Goal: Task Accomplishment & Management: Complete application form

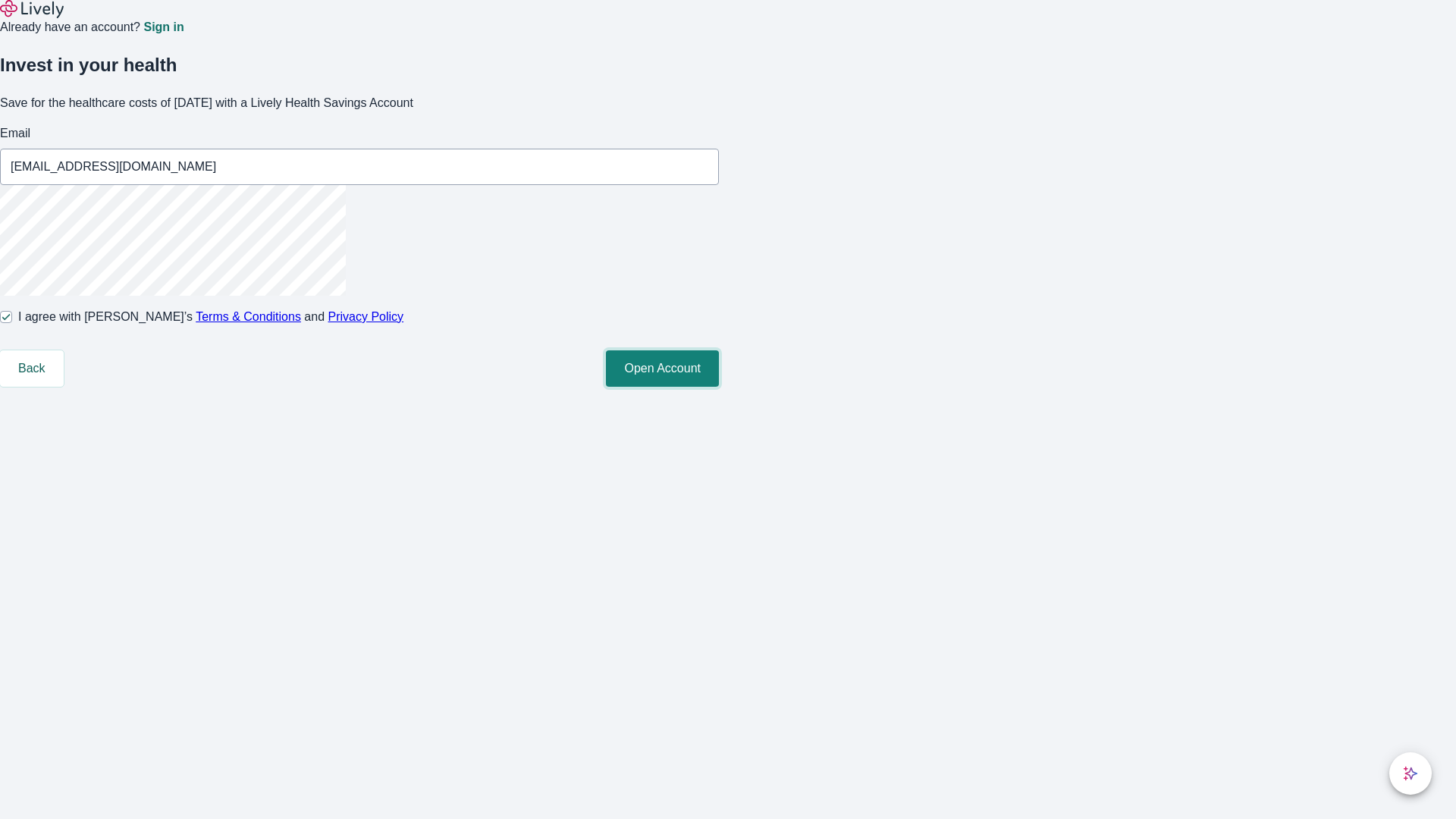
click at [719, 387] on button "Open Account" at bounding box center [663, 368] width 113 height 36
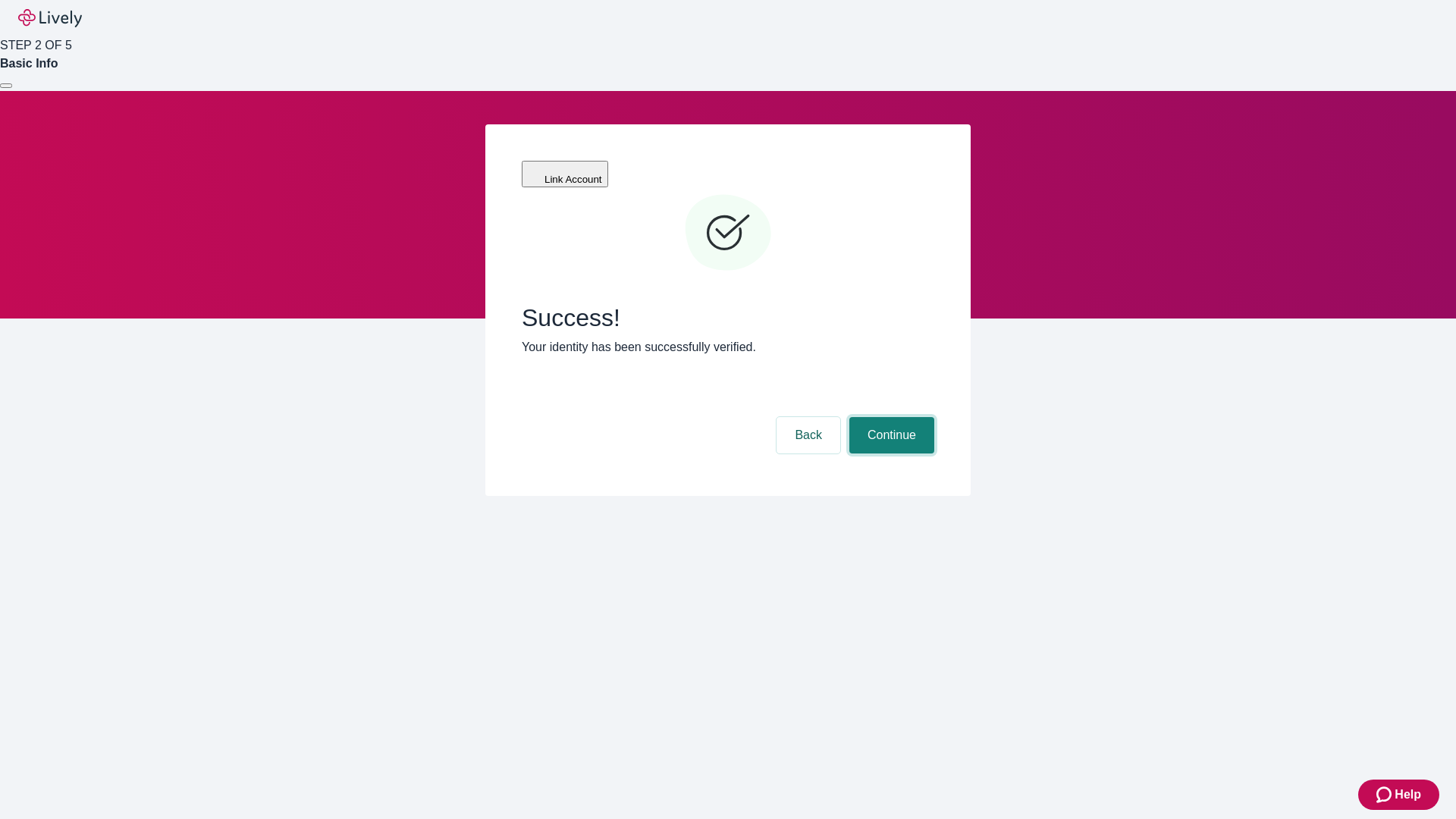
click at [889, 417] on button "Continue" at bounding box center [891, 435] width 85 height 36
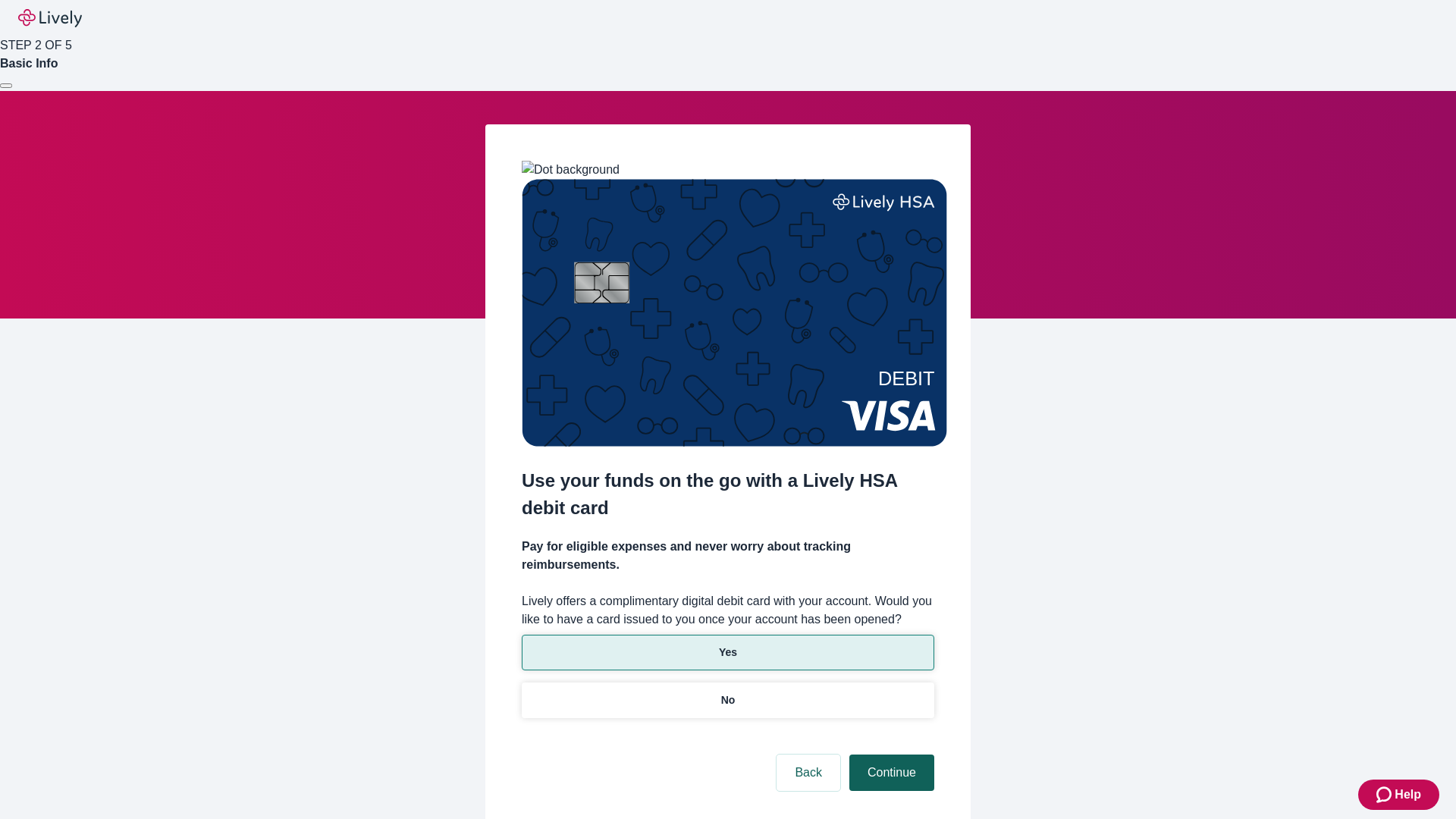
click at [727, 645] on p "Yes" at bounding box center [728, 653] width 19 height 16
click at [889, 754] on button "Continue" at bounding box center [891, 772] width 85 height 36
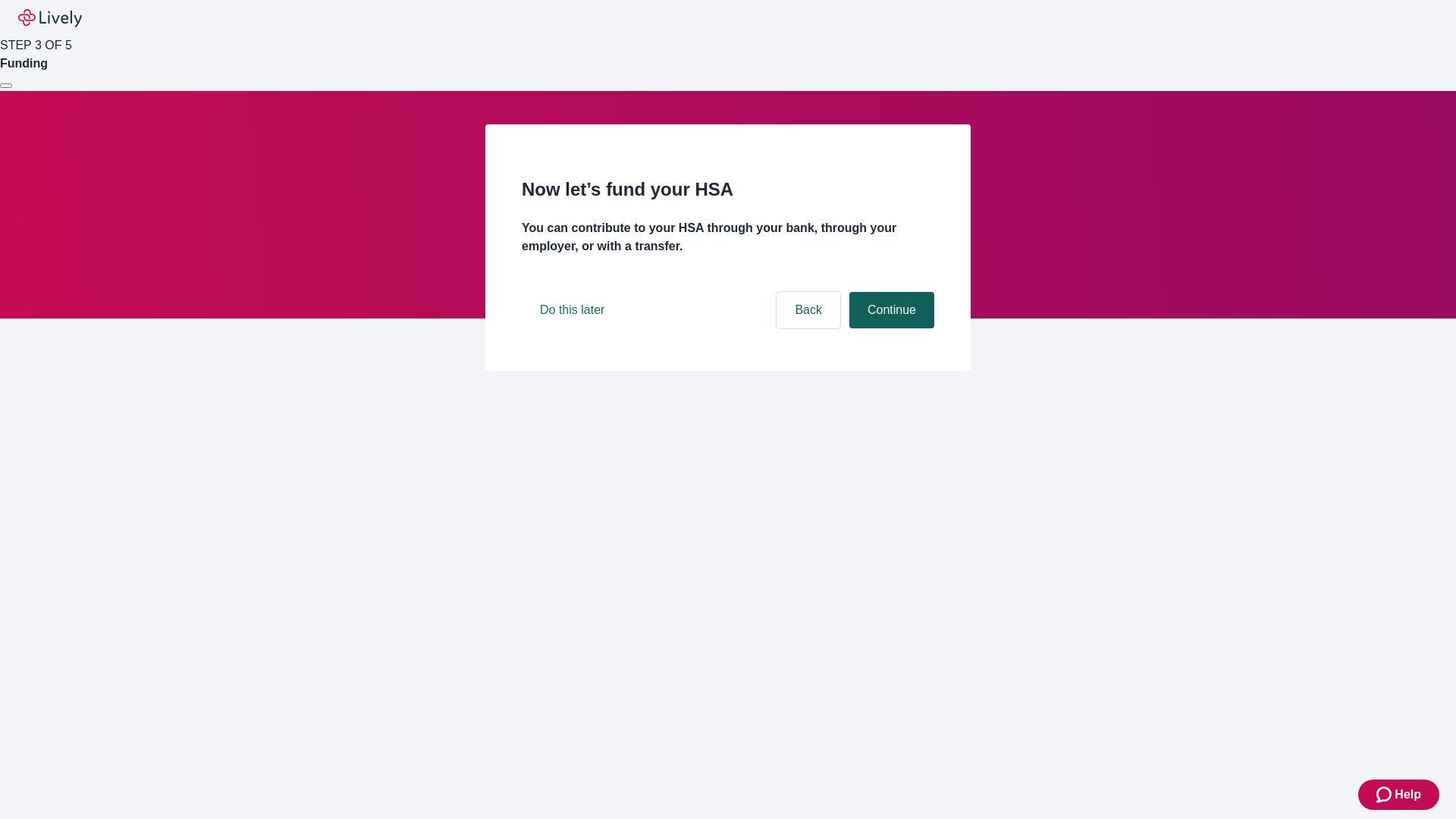
click at [889, 328] on button "Continue" at bounding box center [891, 310] width 85 height 36
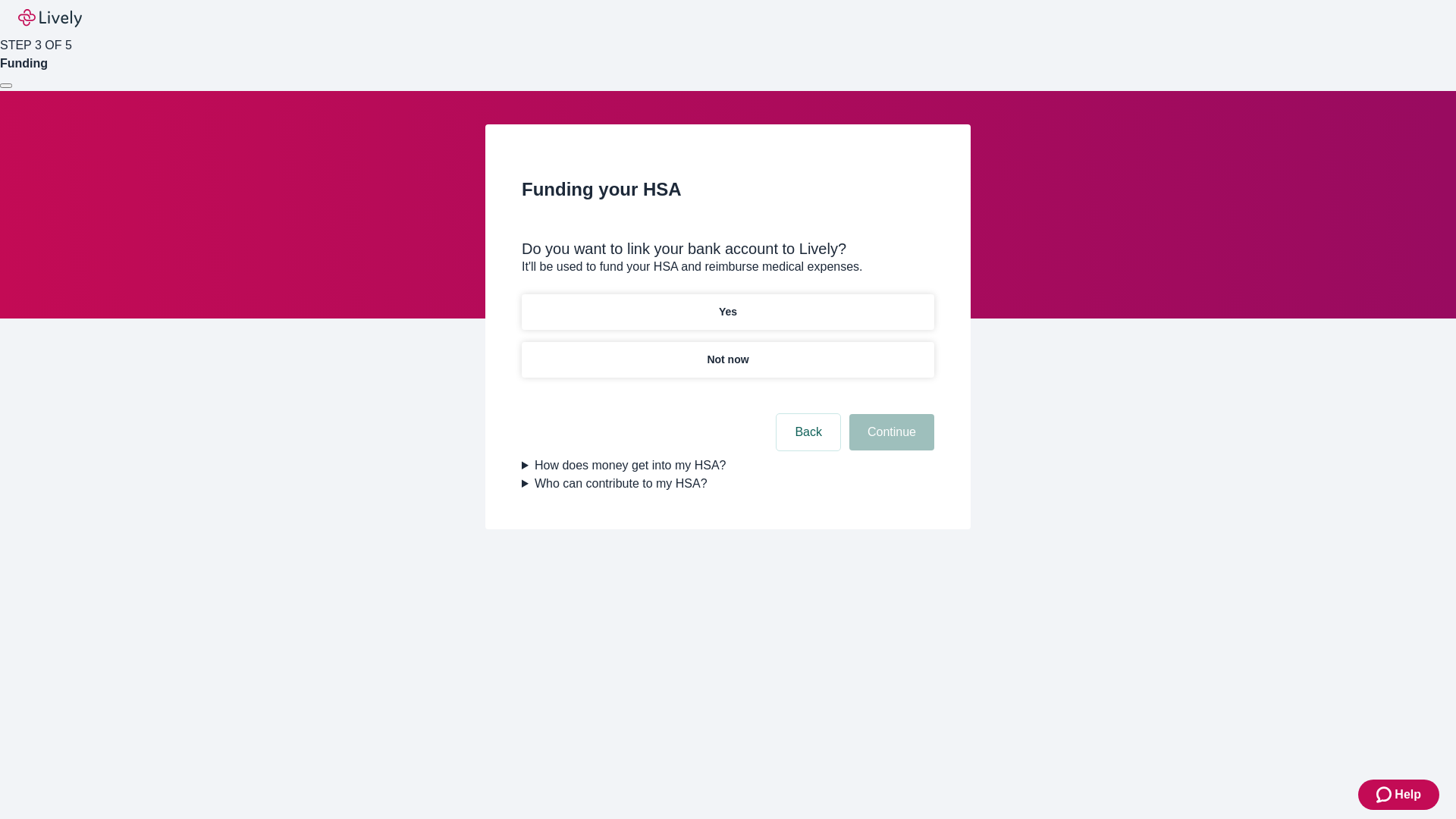
click at [727, 304] on p "Yes" at bounding box center [728, 312] width 19 height 16
click at [889, 414] on button "Continue" at bounding box center [891, 432] width 85 height 36
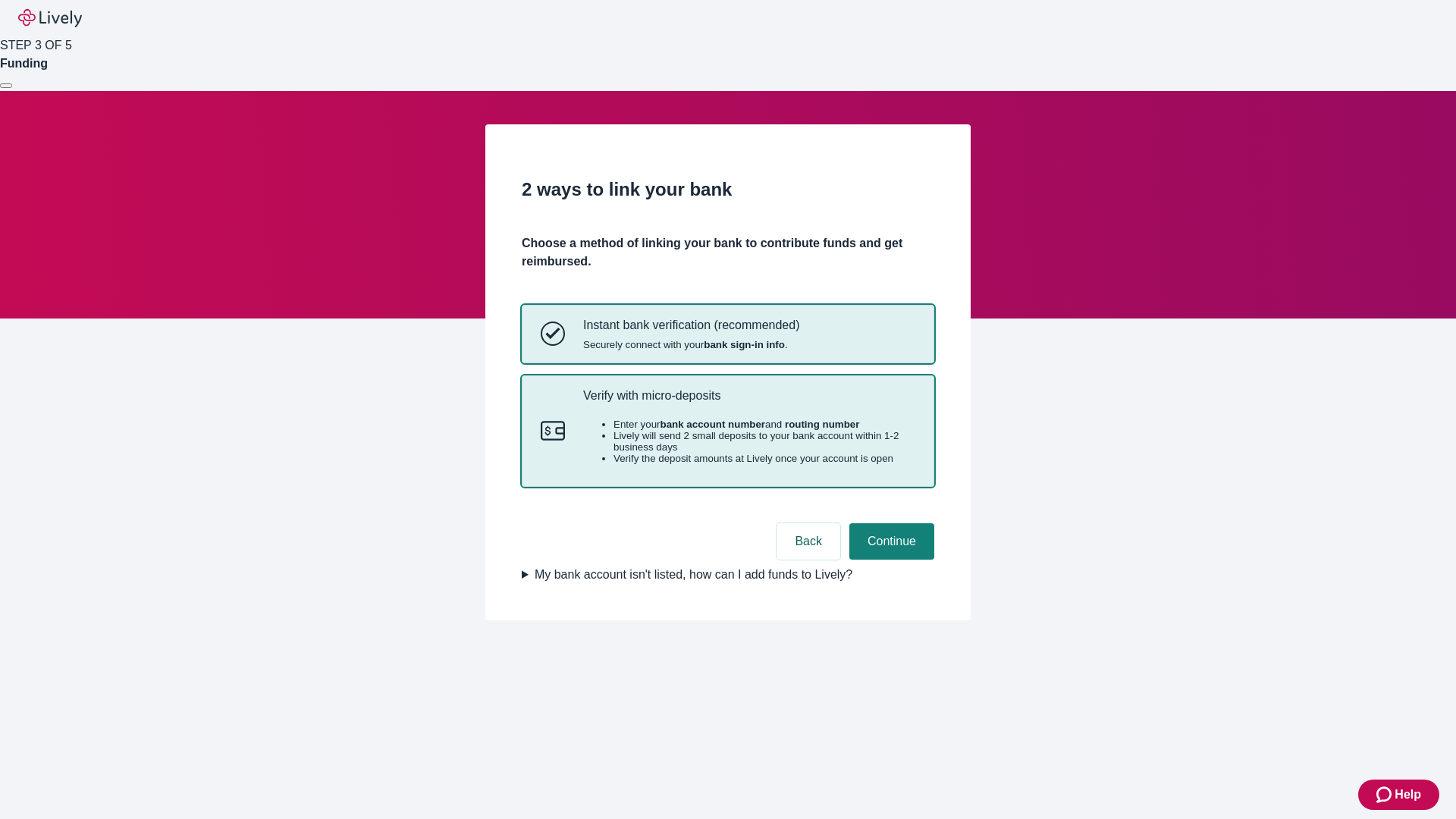
click at [748, 403] on p "Verify with micro-deposits" at bounding box center [750, 395] width 333 height 15
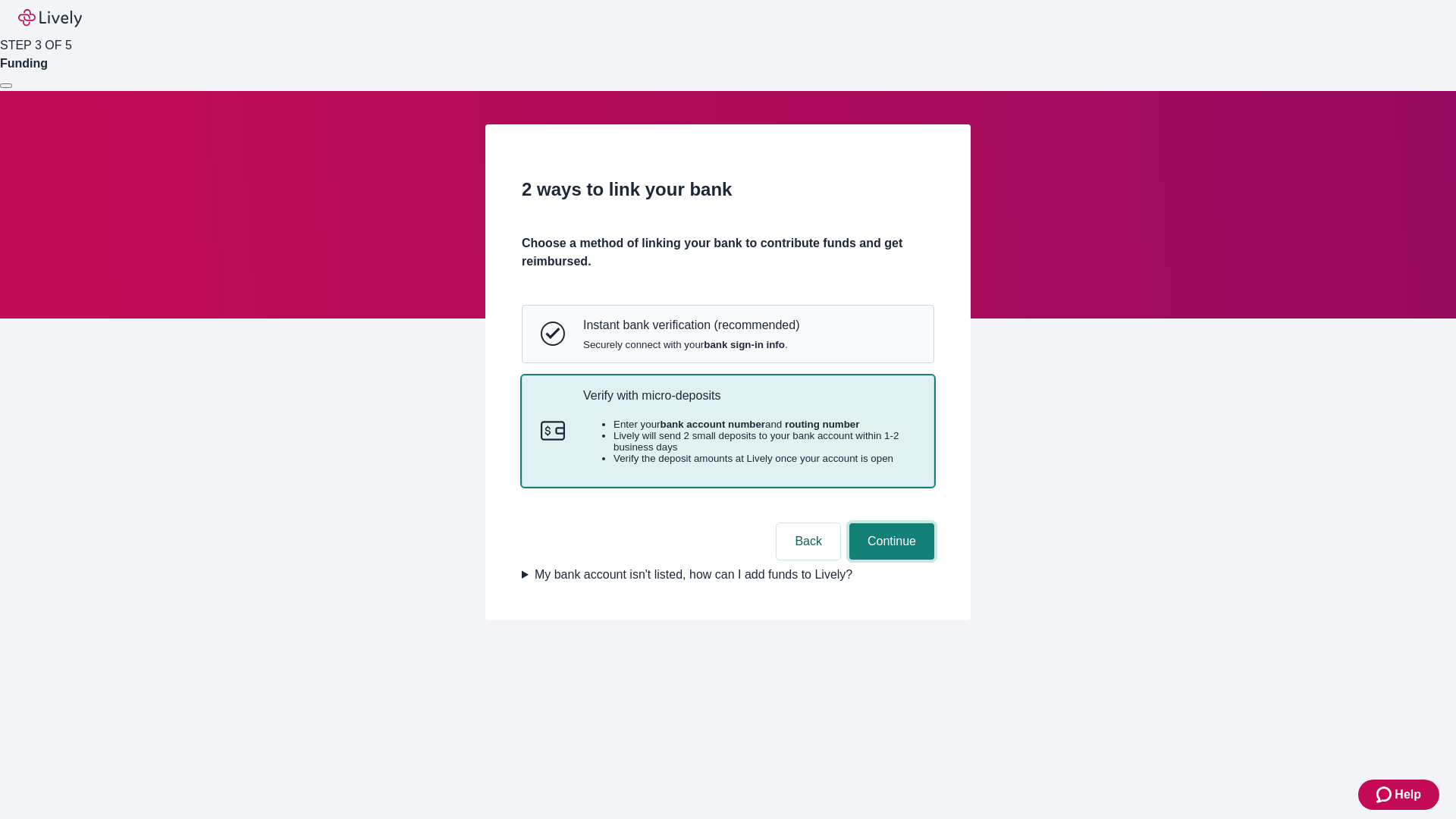
click at [889, 559] on button "Continue" at bounding box center [891, 541] width 85 height 36
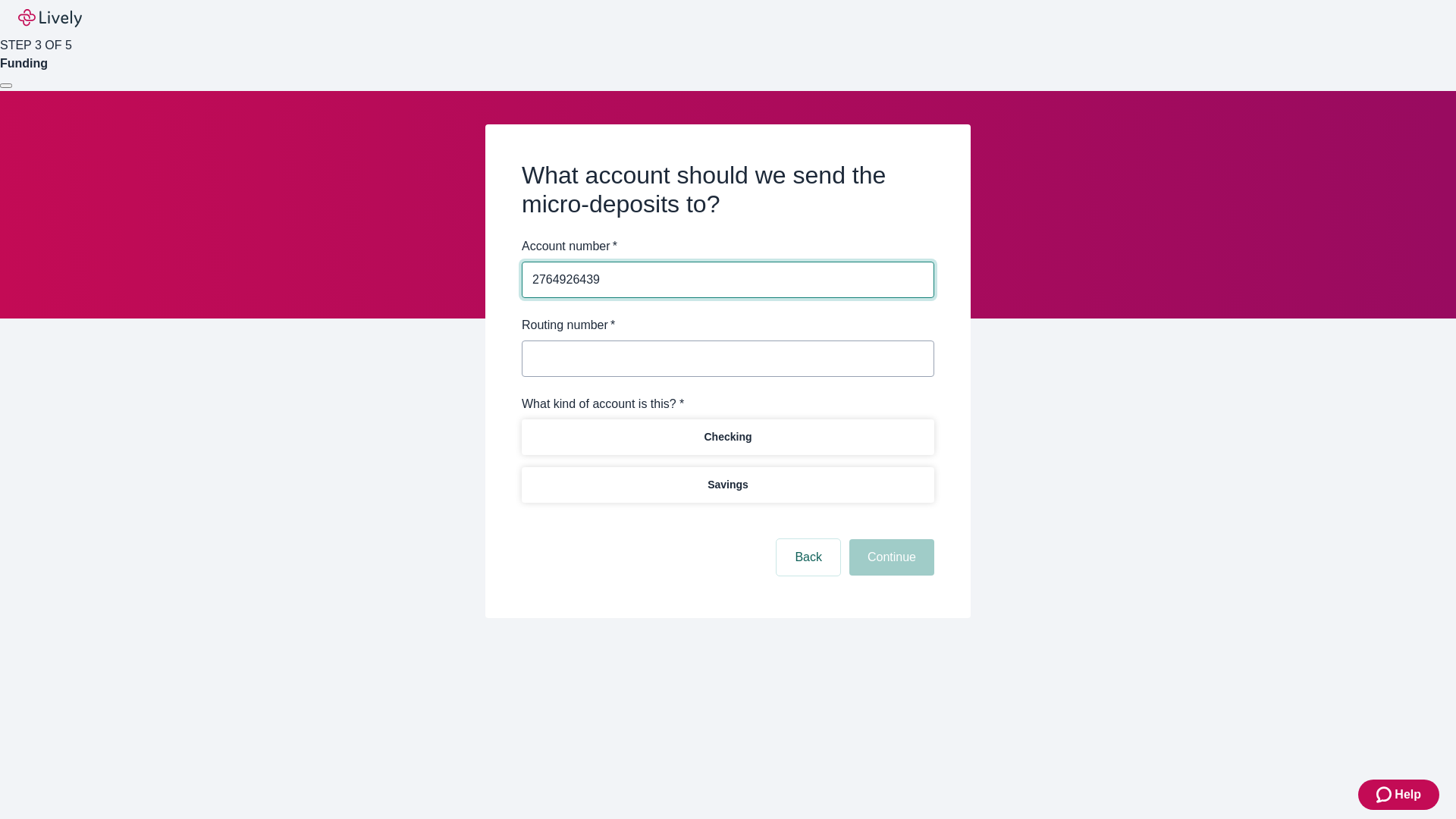
type input "2764926439"
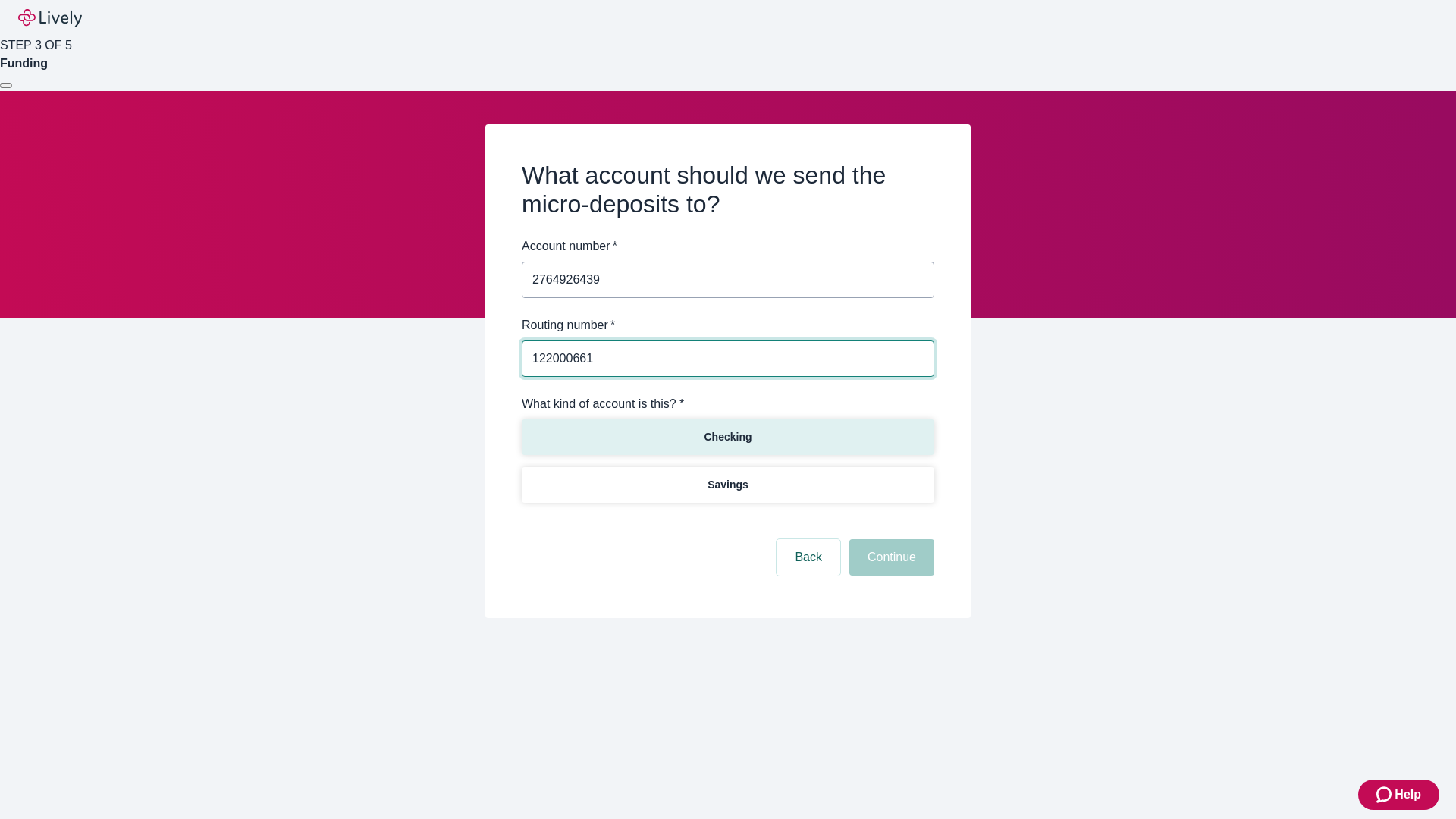
type input "122000661"
click at [727, 436] on p "Checking" at bounding box center [727, 437] width 48 height 16
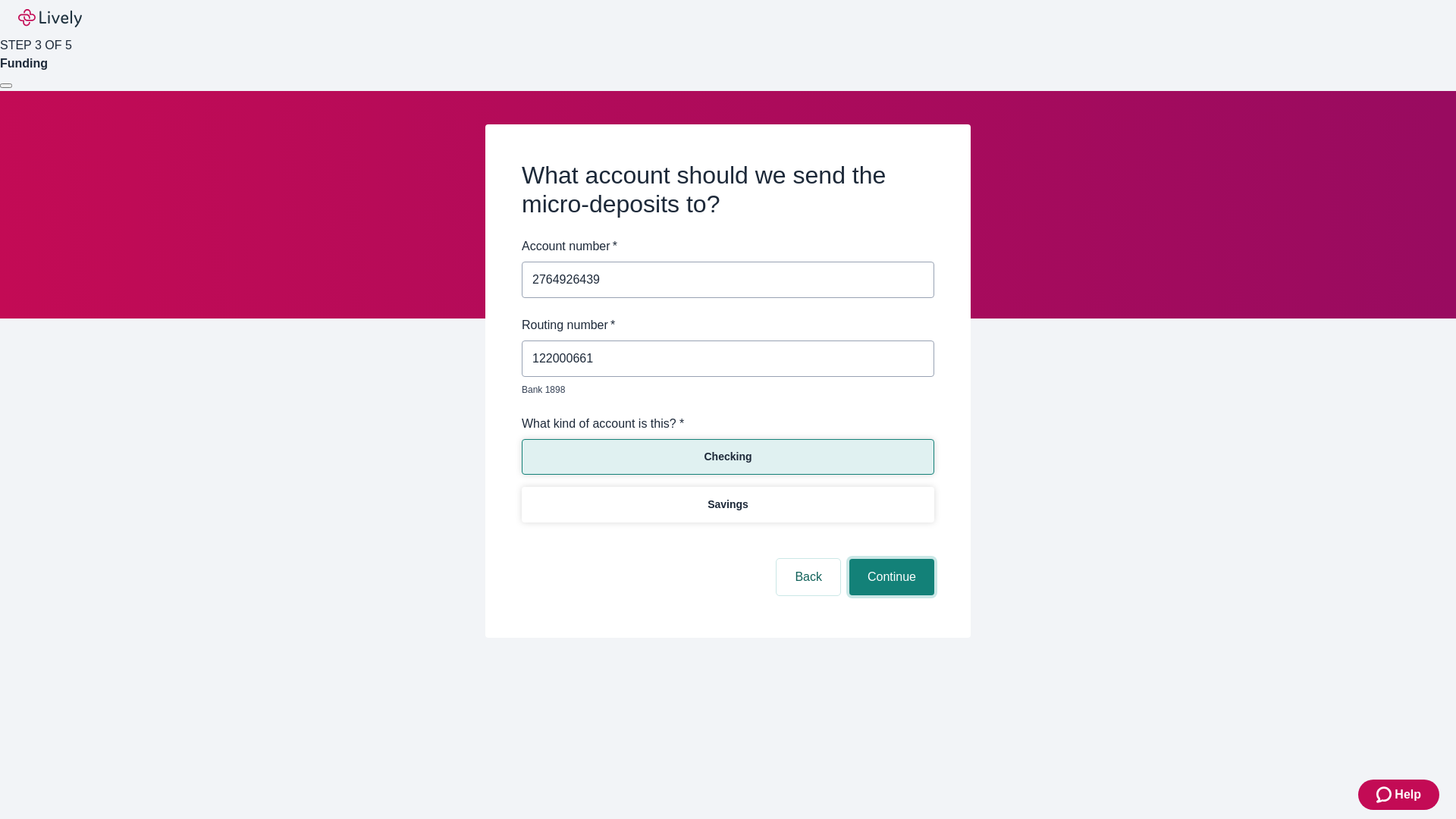
click at [889, 559] on button "Continue" at bounding box center [891, 577] width 85 height 36
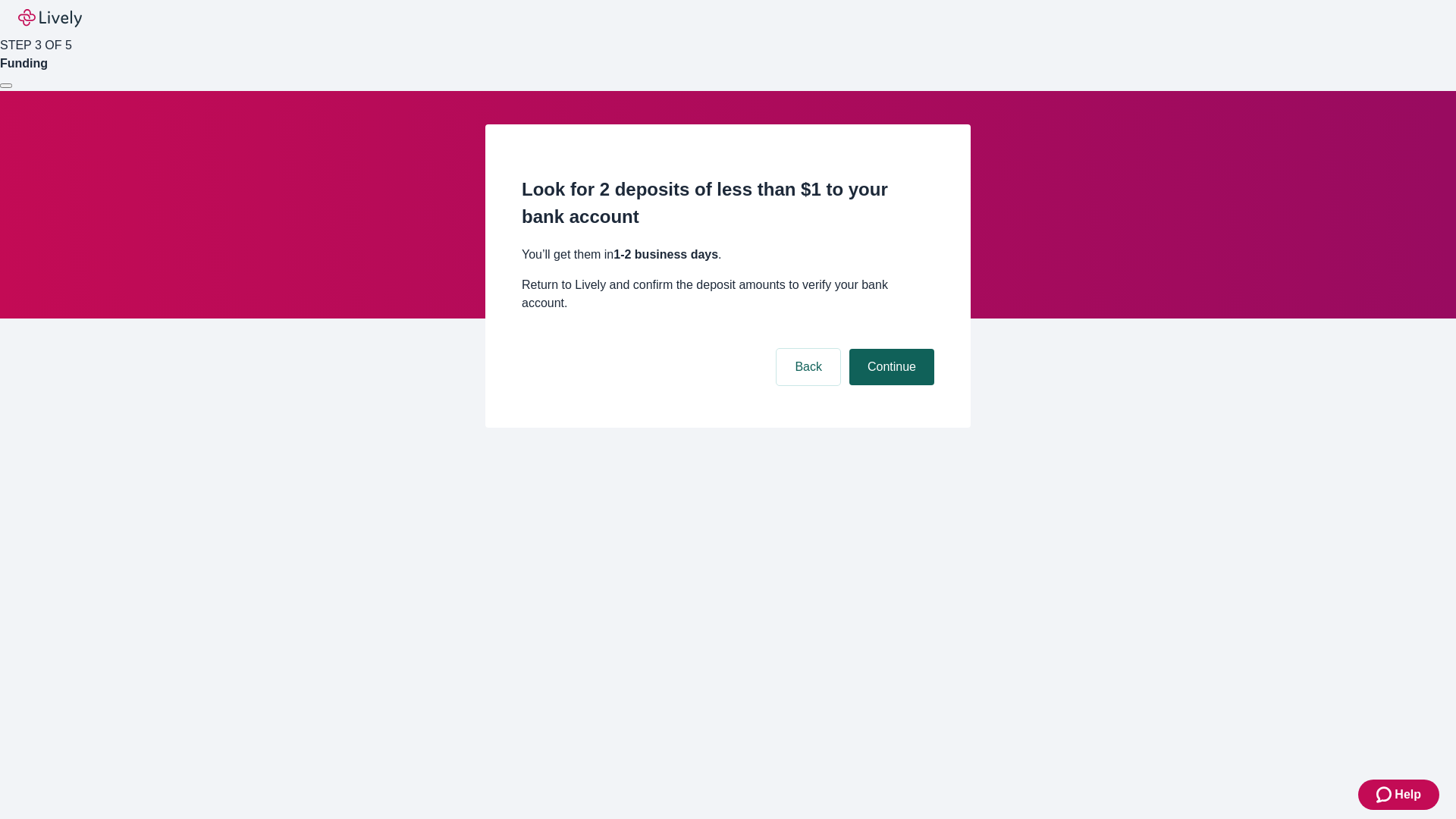
click at [889, 349] on button "Continue" at bounding box center [891, 366] width 85 height 36
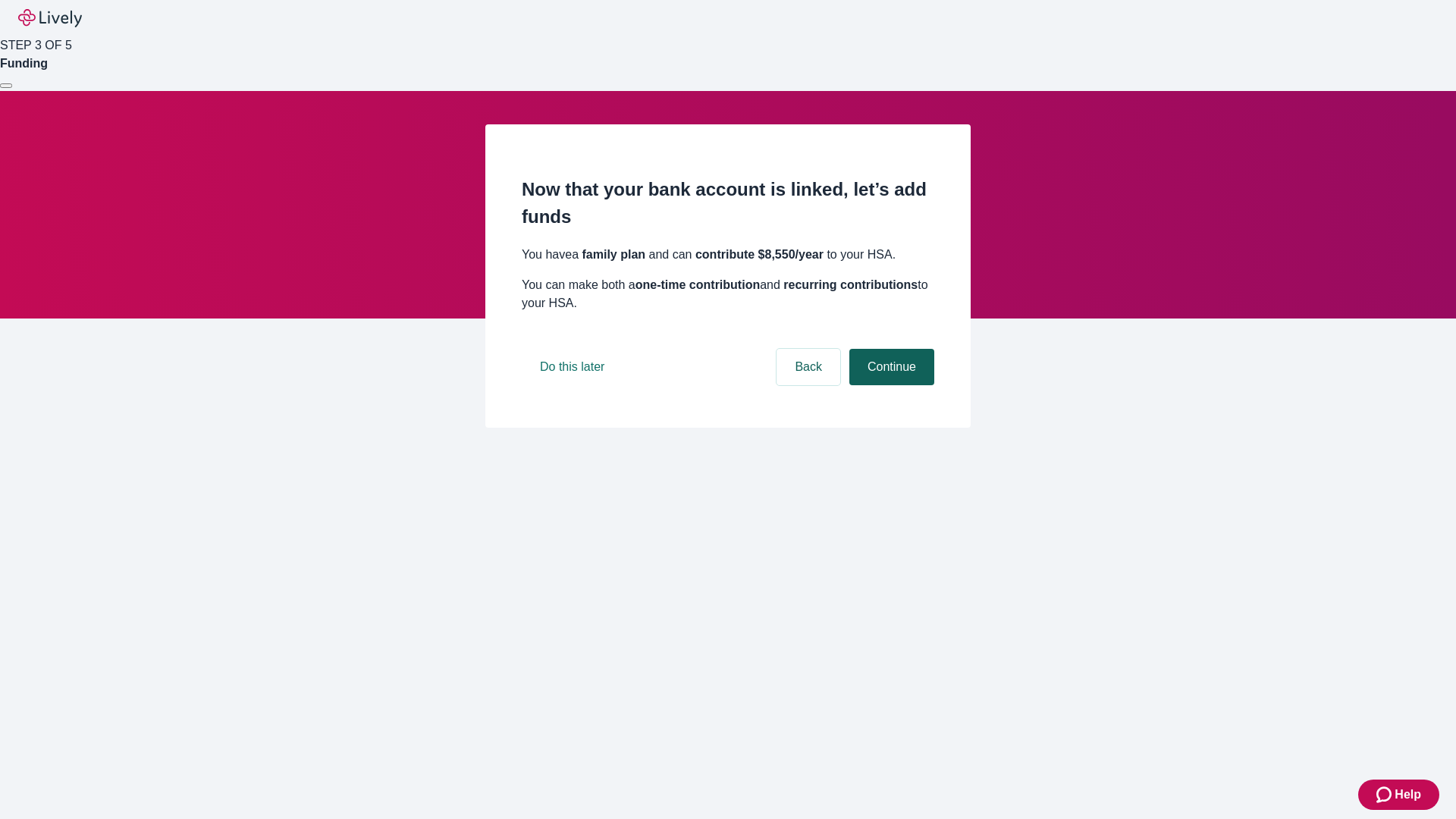
click at [889, 385] on button "Continue" at bounding box center [891, 366] width 85 height 36
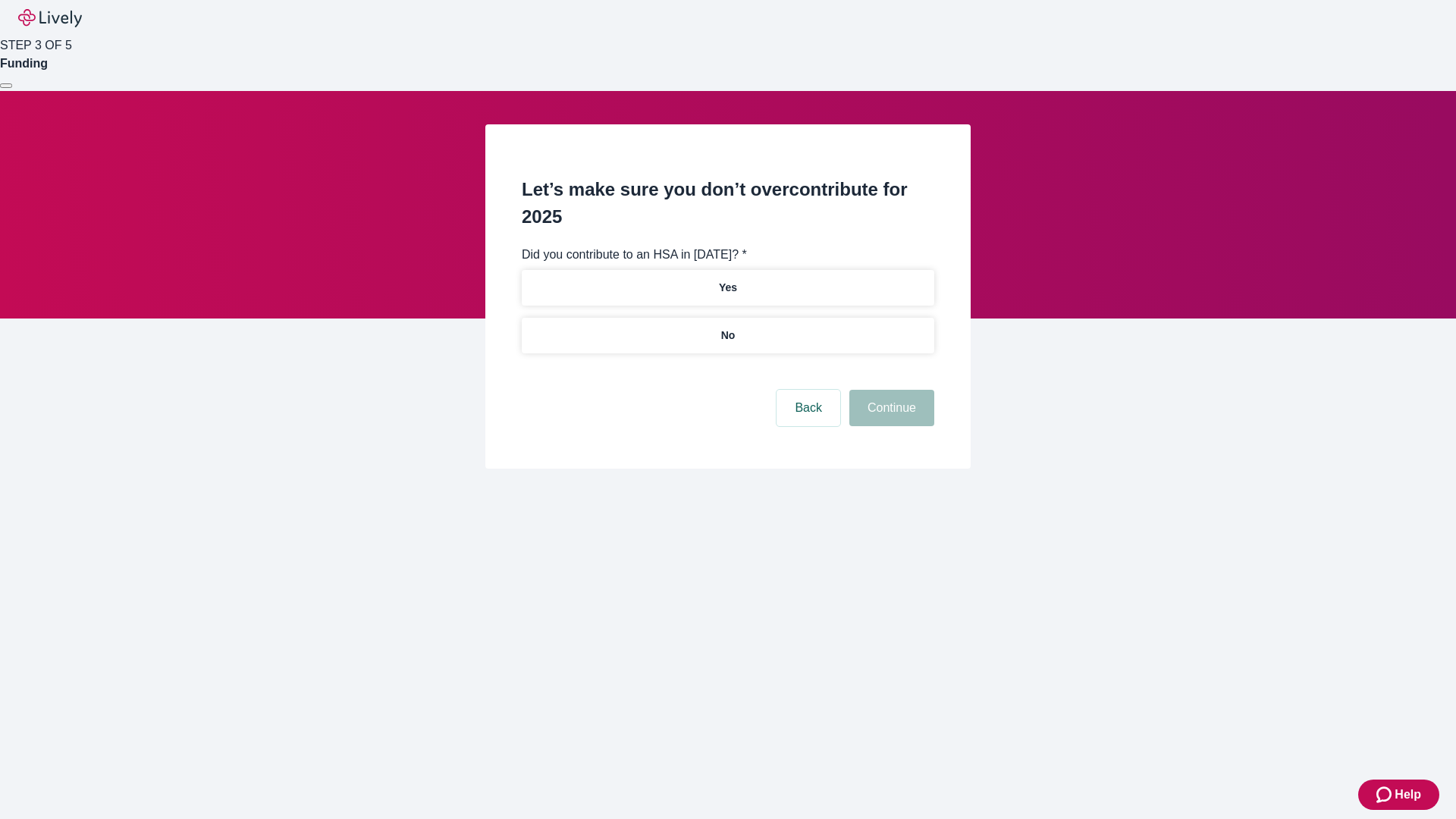
click at [727, 328] on p "No" at bounding box center [729, 336] width 15 height 16
click at [889, 390] on button "Continue" at bounding box center [891, 407] width 85 height 36
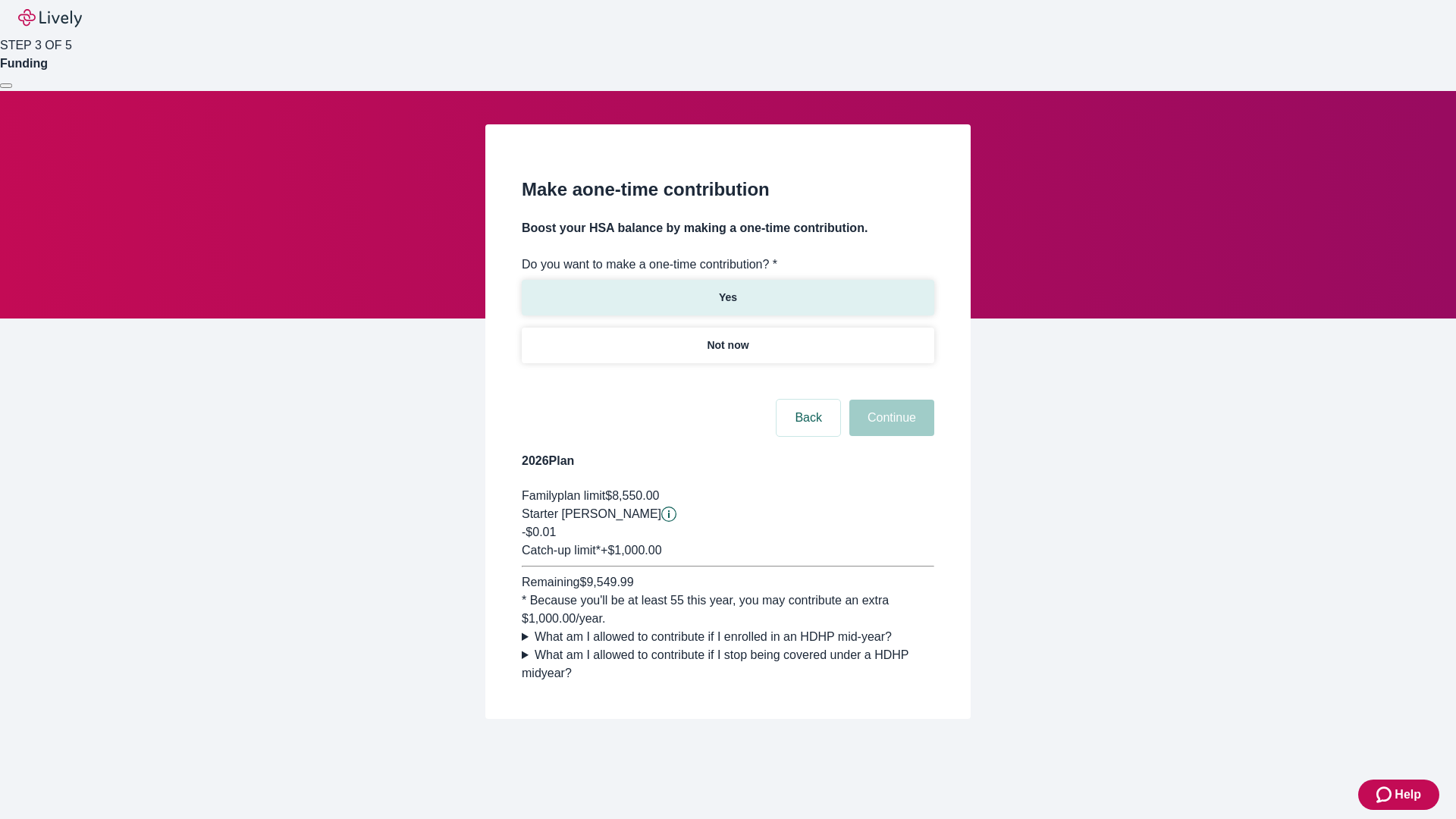
click at [727, 290] on p "Yes" at bounding box center [728, 298] width 19 height 16
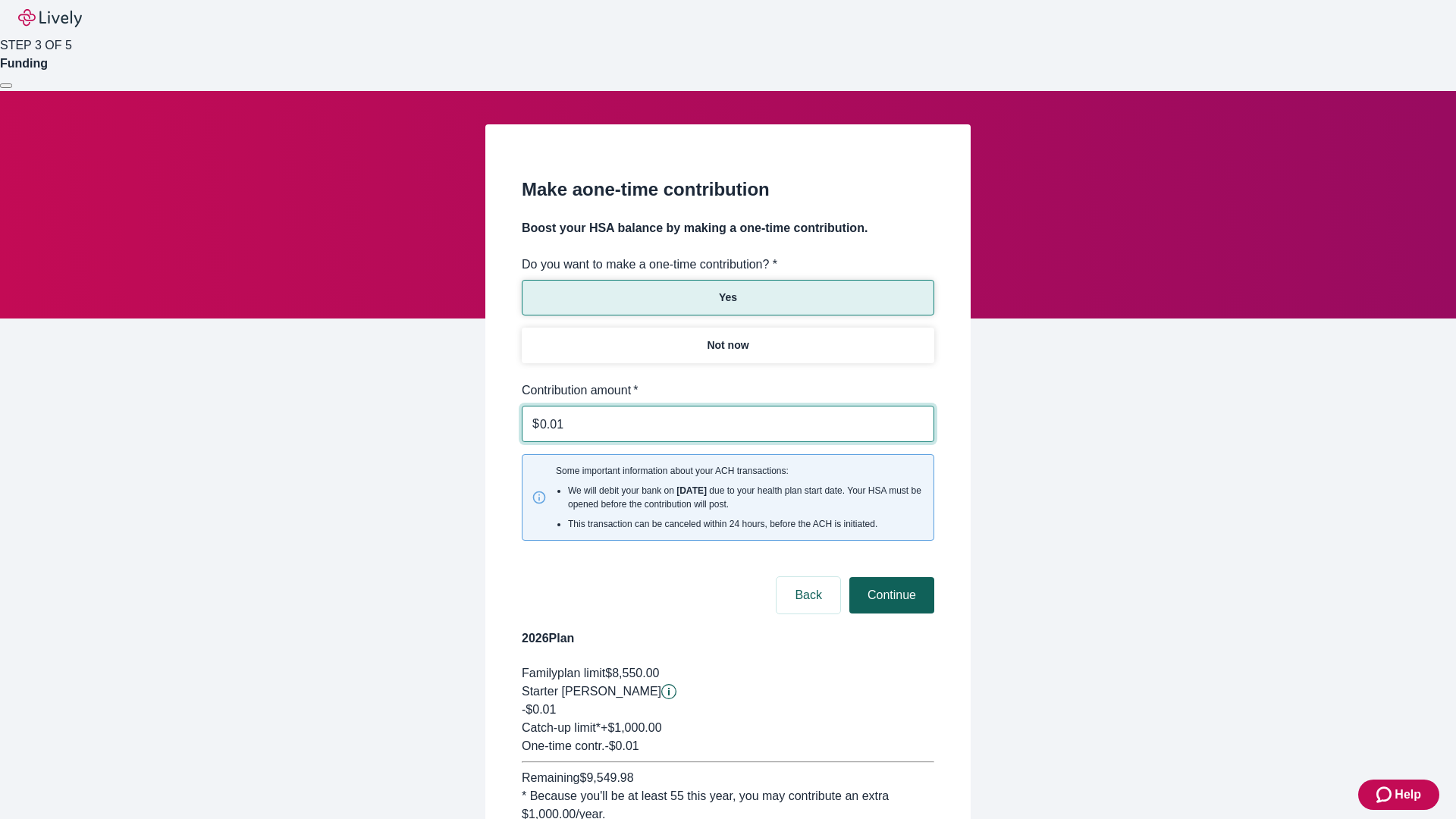
type input "0.01"
click at [889, 577] on button "Continue" at bounding box center [891, 595] width 85 height 36
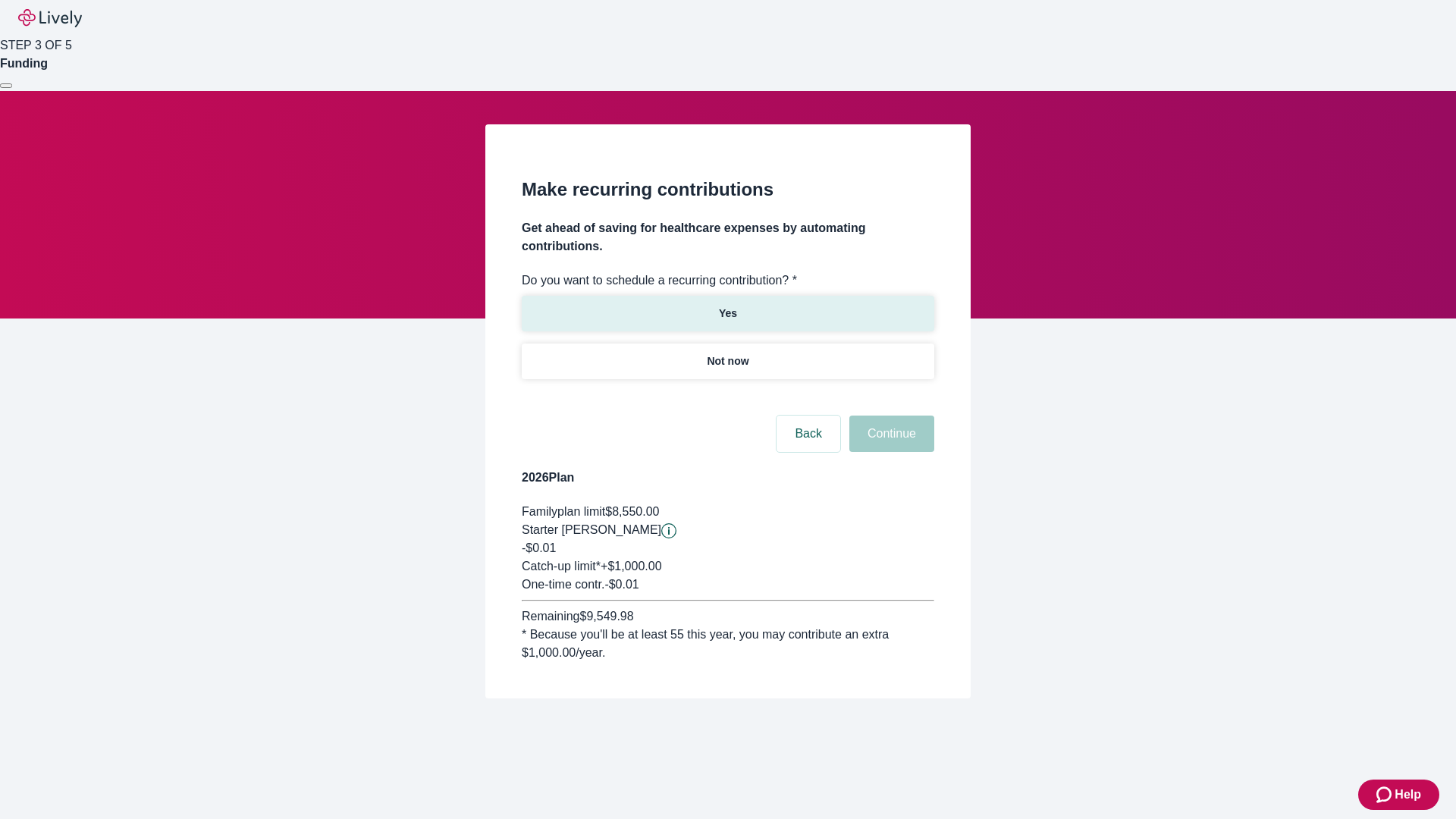
click at [727, 306] on p "Yes" at bounding box center [728, 314] width 19 height 16
click at [727, 397] on body "Help STEP 3 OF 5 Funding Make recurring contributions Get ahead of saving for h…" at bounding box center [728, 386] width 1456 height 771
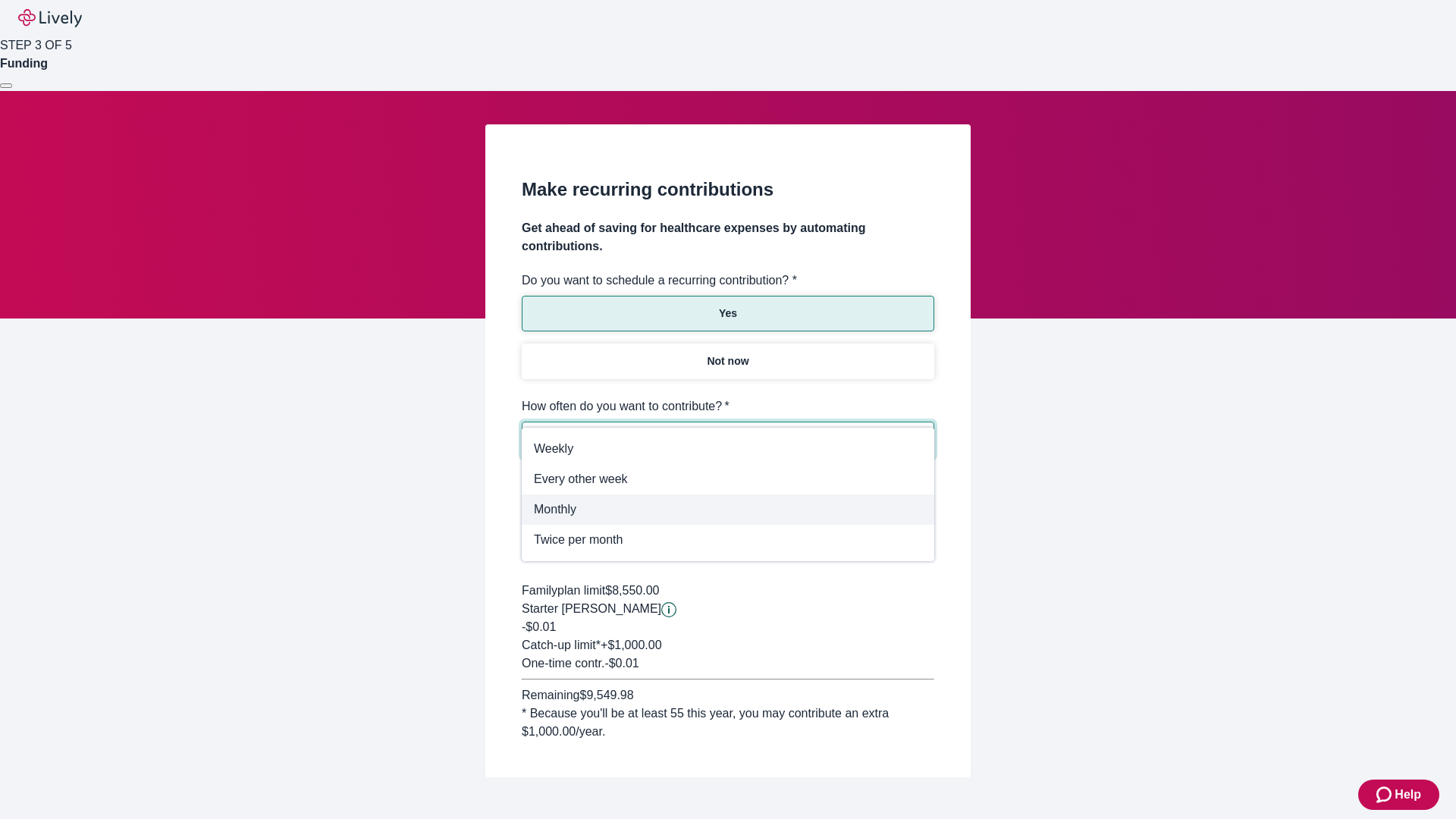
click at [728, 509] on span "Monthly" at bounding box center [728, 509] width 388 height 19
type input "Monthly"
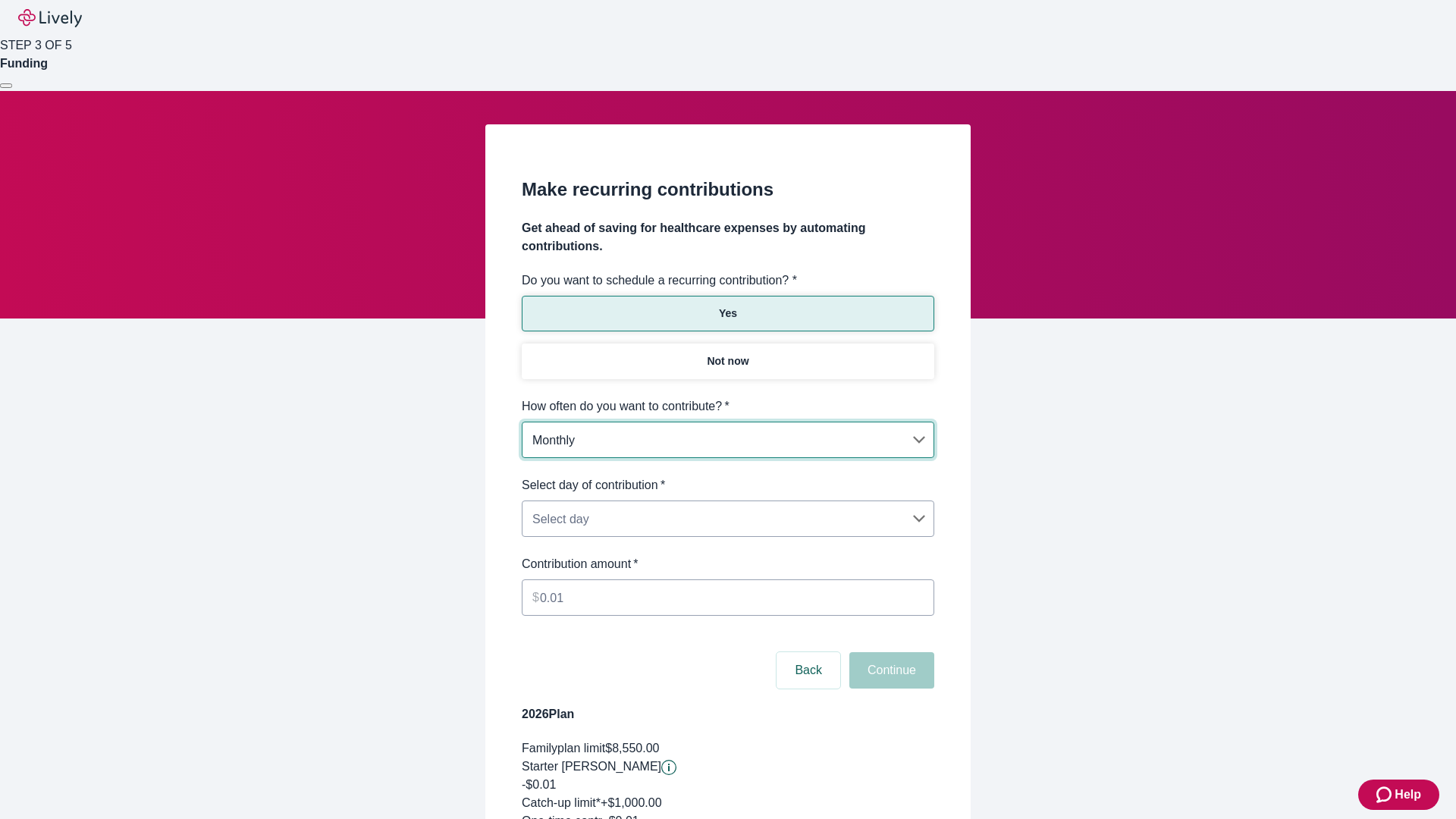
click at [727, 476] on body "Help STEP 3 OF 5 Funding Make recurring contributions Get ahead of saving for h…" at bounding box center [728, 504] width 1456 height 1008
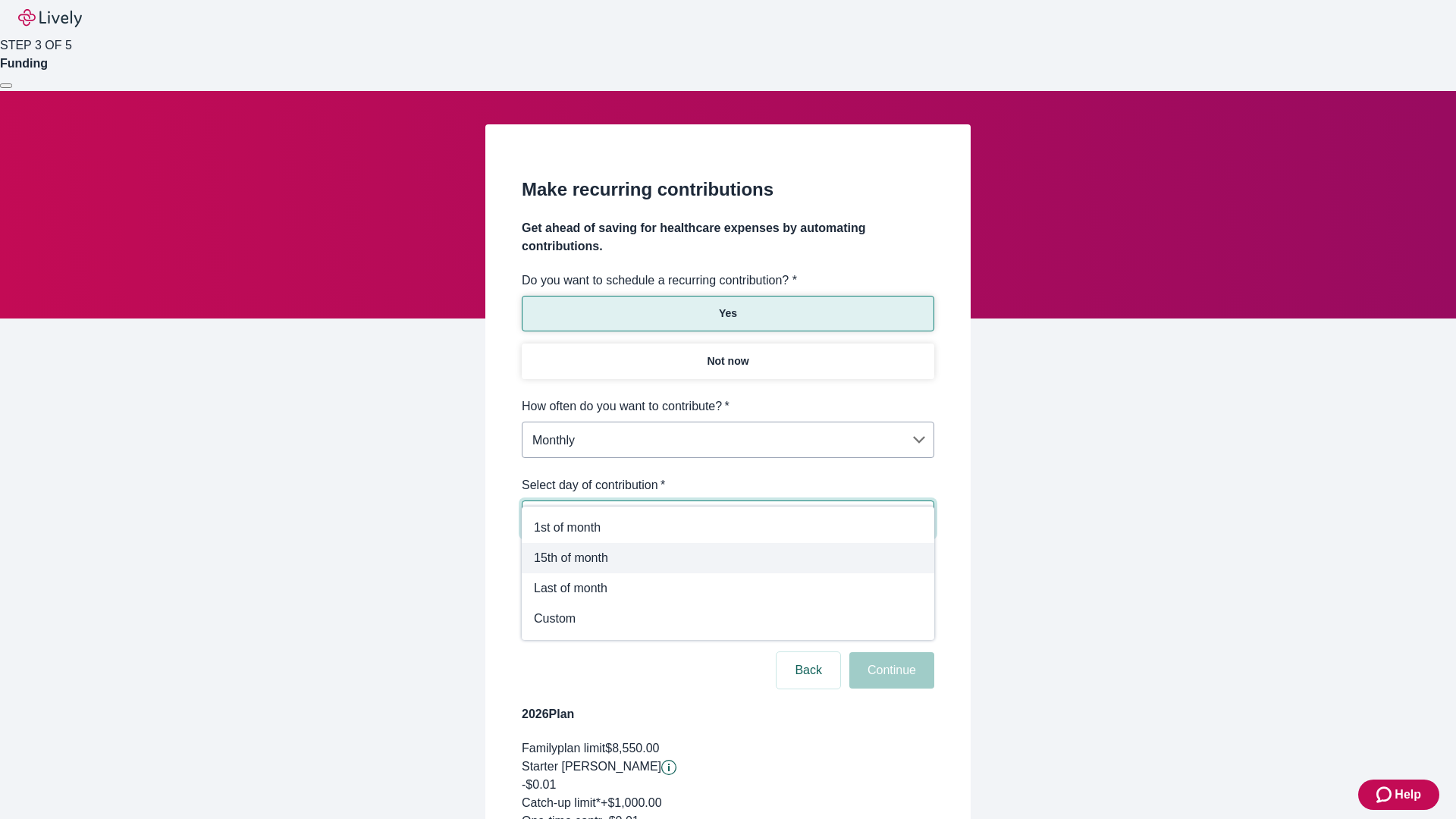
click at [728, 558] on span "15th of month" at bounding box center [728, 558] width 388 height 19
type input "Monthly15th"
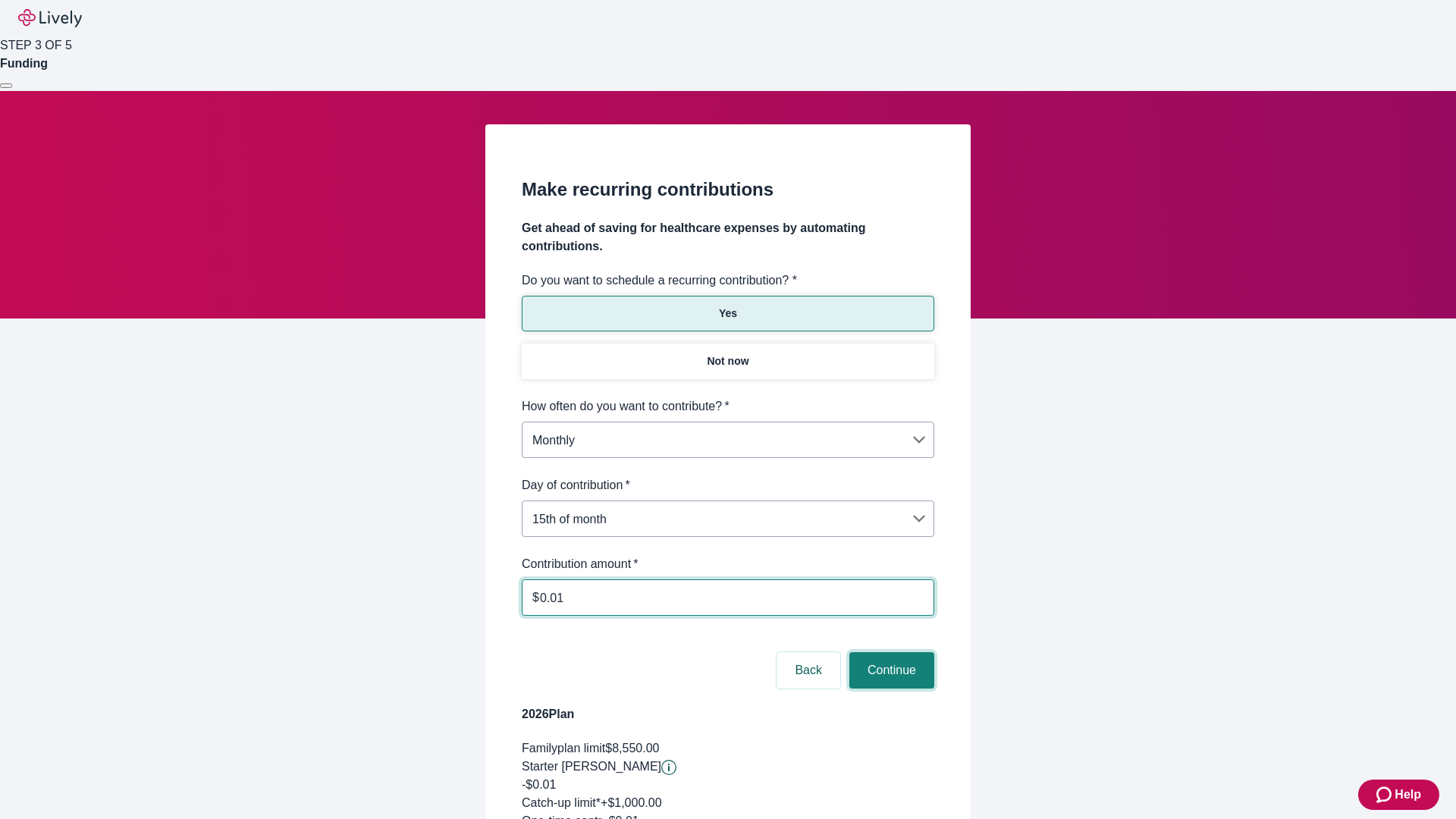
click at [889, 652] on button "Continue" at bounding box center [891, 670] width 85 height 36
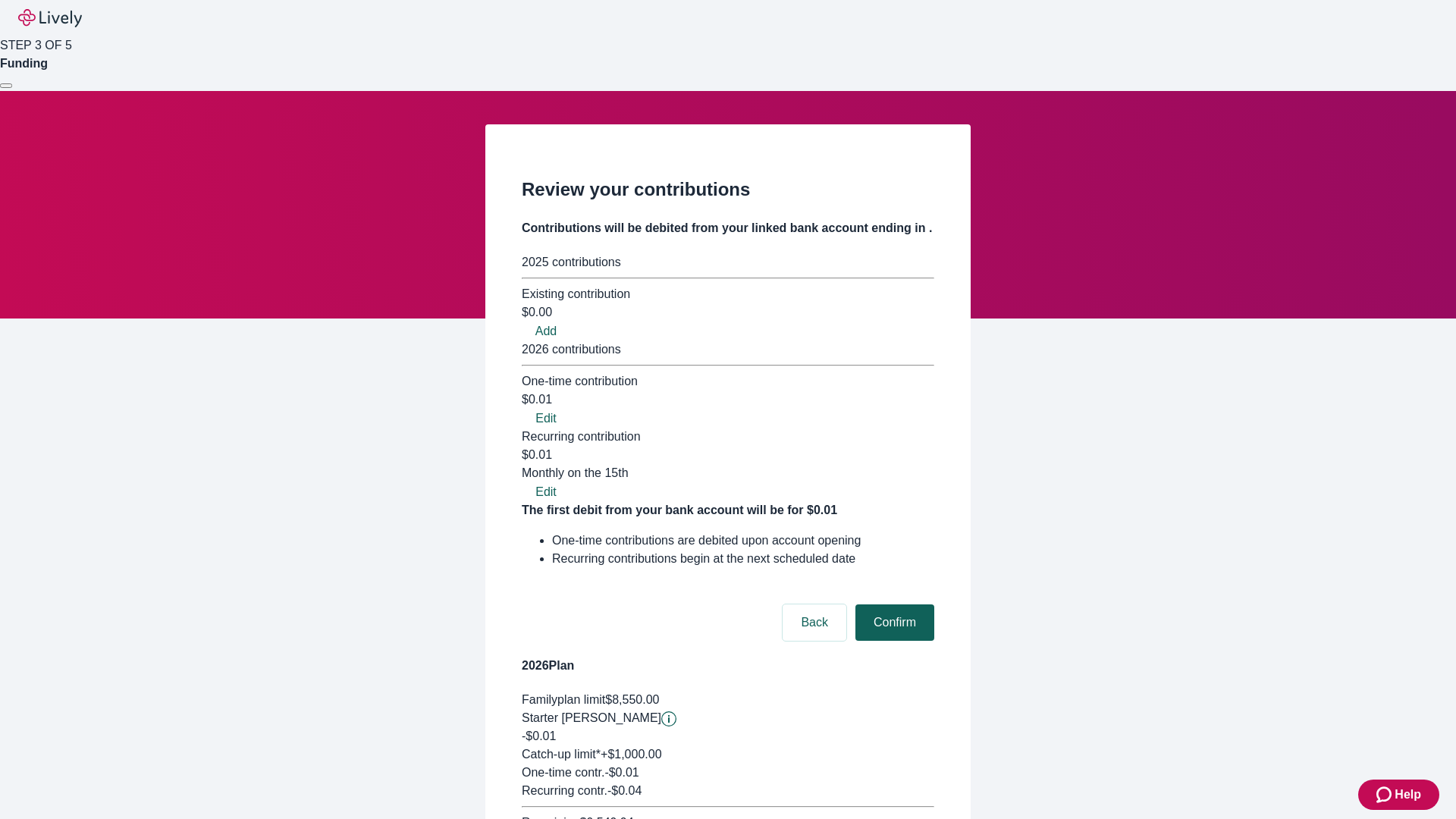
click at [893, 604] on button "Confirm" at bounding box center [895, 622] width 79 height 36
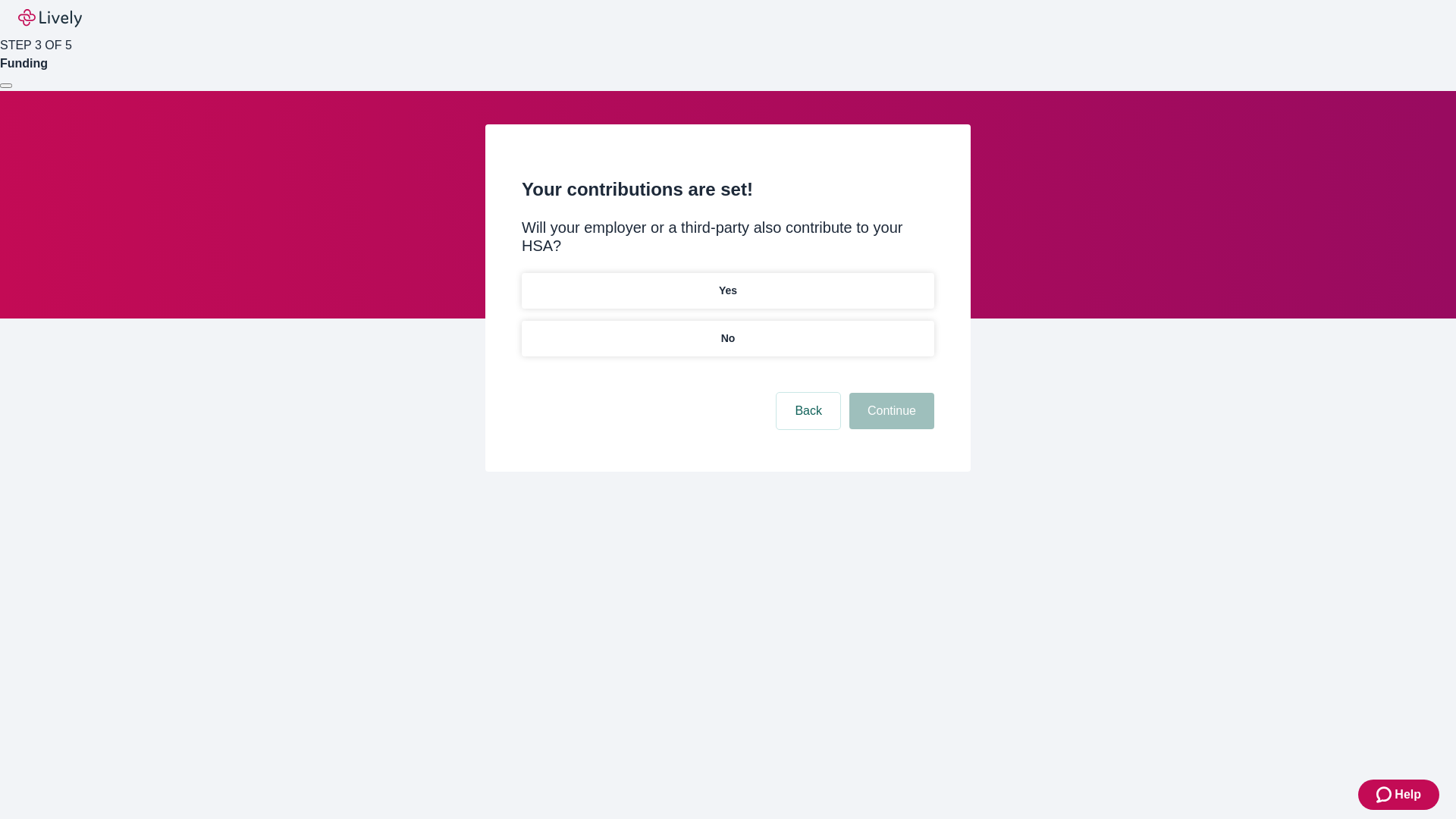
click at [727, 283] on p "Yes" at bounding box center [728, 291] width 19 height 16
click at [889, 393] on button "Continue" at bounding box center [891, 411] width 85 height 36
